Goal: Navigation & Orientation: Find specific page/section

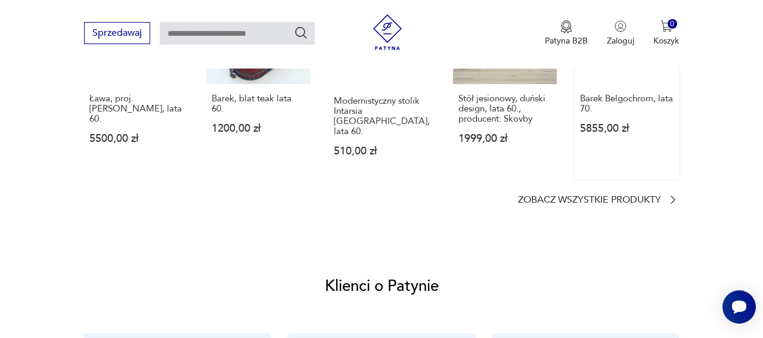
scroll to position [1108, 0]
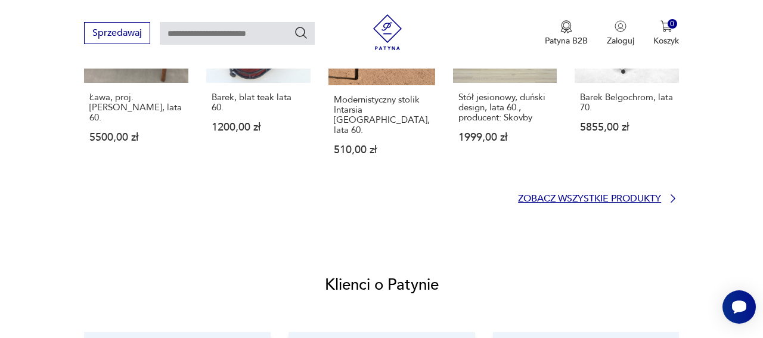
click at [617, 203] on p "Zobacz wszystkie produkty" at bounding box center [589, 199] width 143 height 8
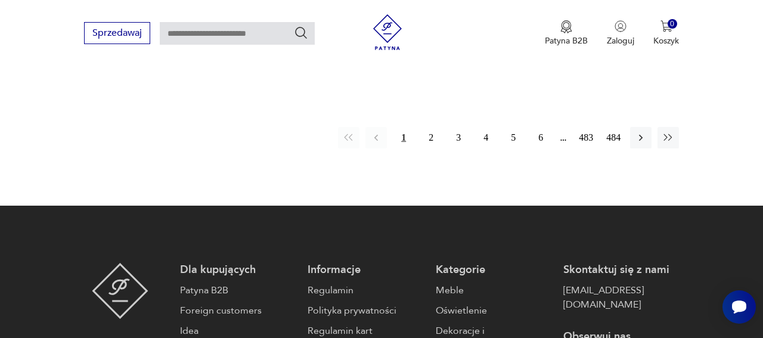
scroll to position [1915, 0]
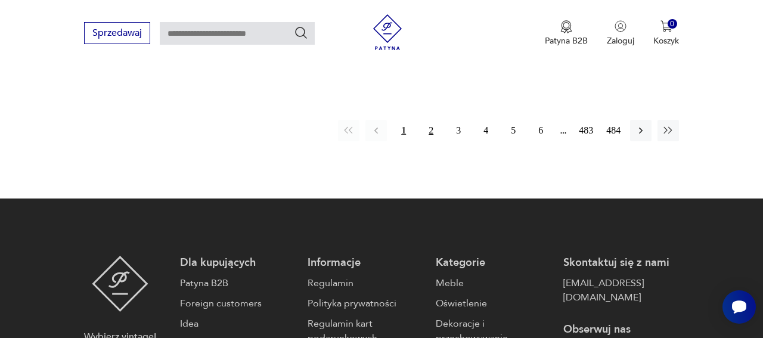
click at [420, 141] on button "2" at bounding box center [430, 130] width 21 height 21
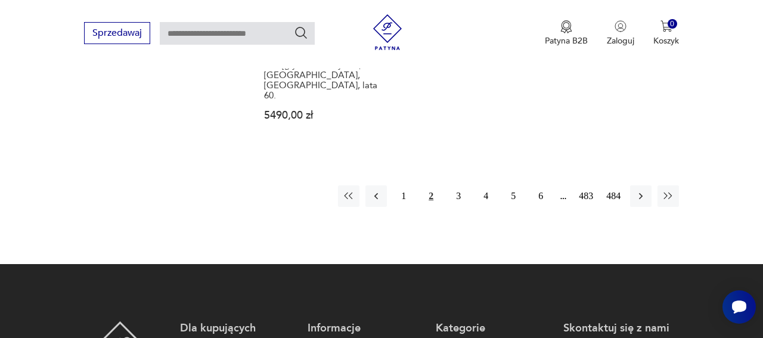
scroll to position [1864, 0]
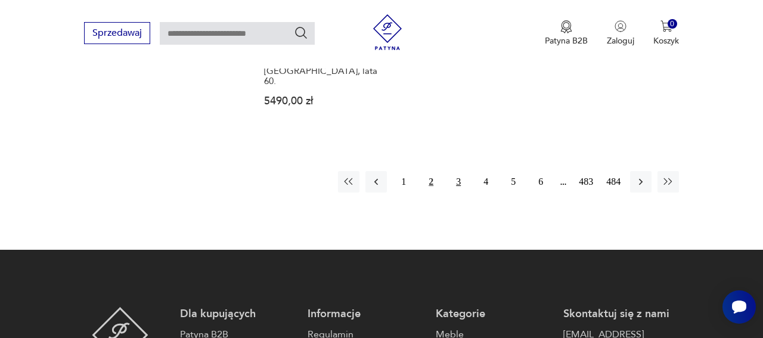
click at [448, 193] on button "3" at bounding box center [458, 181] width 21 height 21
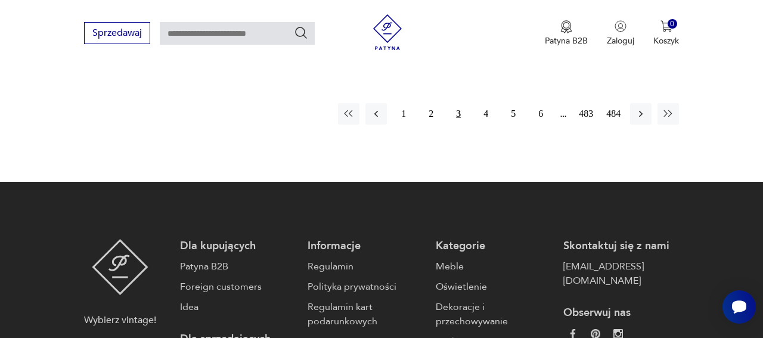
scroll to position [1904, 0]
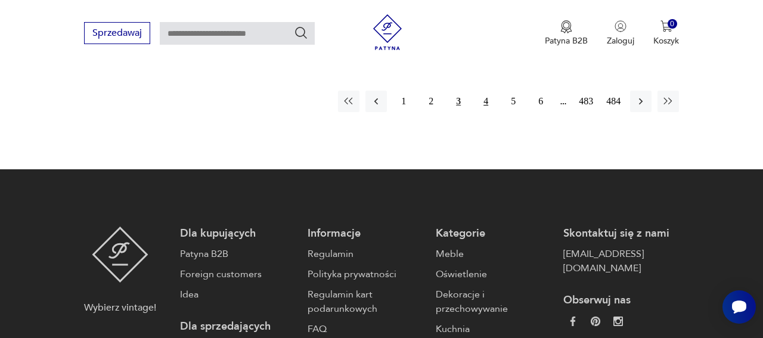
click at [477, 112] on button "4" at bounding box center [485, 101] width 21 height 21
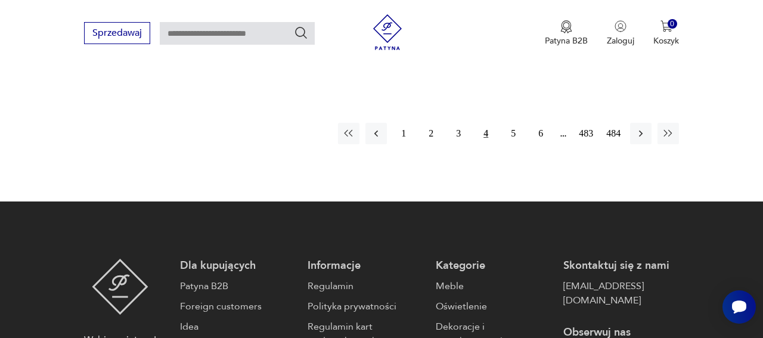
scroll to position [1908, 0]
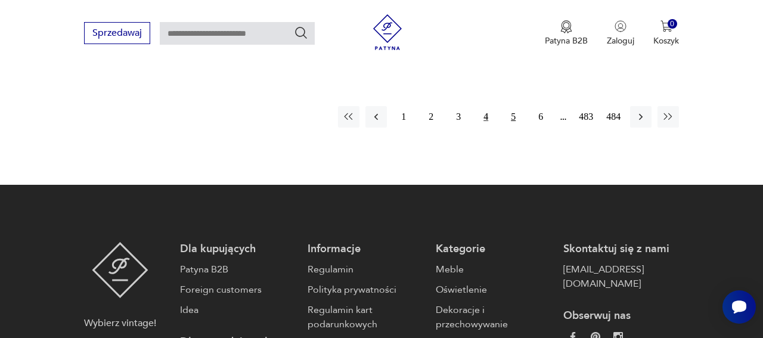
click at [509, 128] on button "5" at bounding box center [512, 116] width 21 height 21
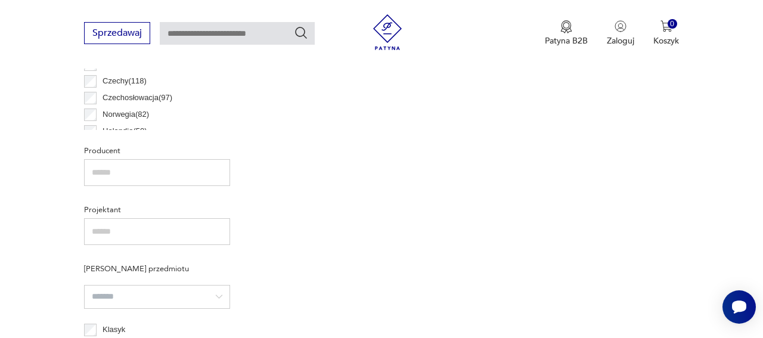
scroll to position [366, 0]
